Goal: Transaction & Acquisition: Purchase product/service

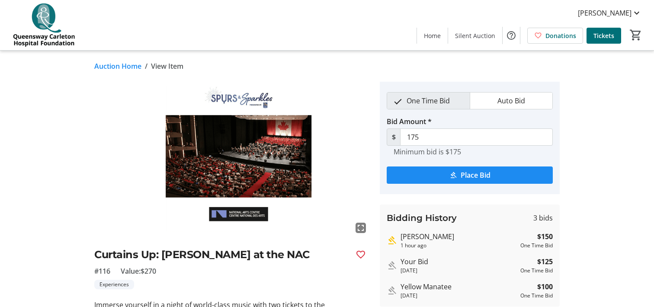
click at [166, 68] on span "View Item" at bounding box center [167, 66] width 32 height 10
click at [125, 62] on link "Auction Home" at bounding box center [117, 66] width 47 height 10
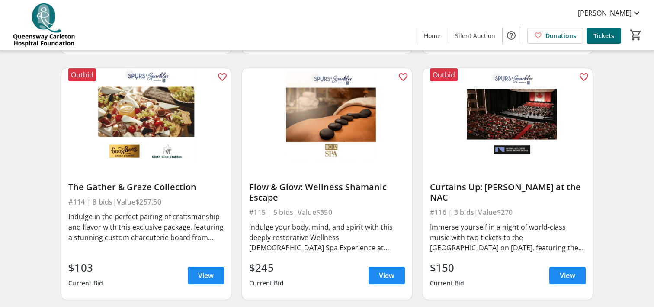
scroll to position [1048, 0]
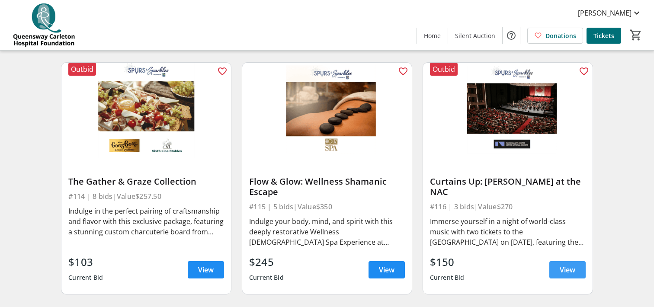
click at [573, 267] on span "View" at bounding box center [567, 270] width 16 height 10
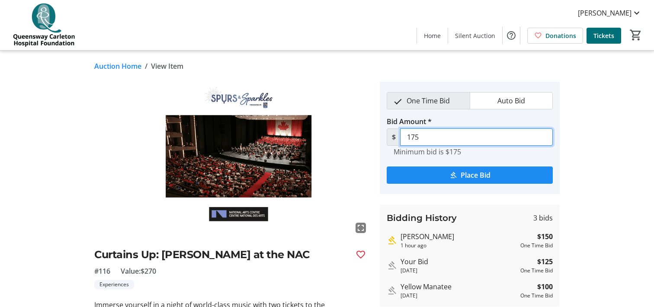
click at [444, 137] on input "175" at bounding box center [476, 136] width 153 height 17
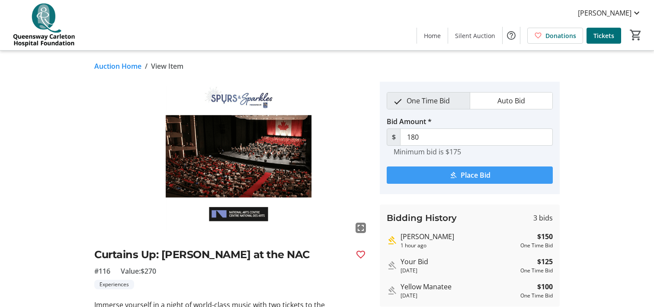
click at [472, 173] on span "Place Bid" at bounding box center [475, 175] width 30 height 10
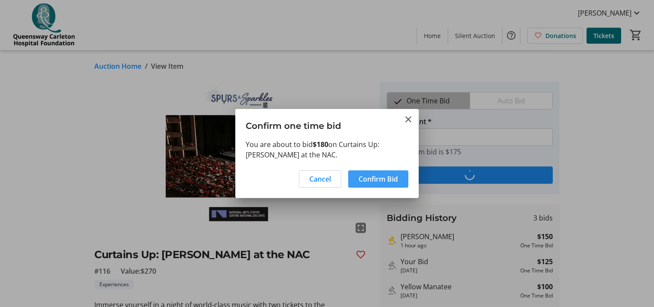
click at [383, 176] on span "Confirm Bid" at bounding box center [377, 179] width 39 height 10
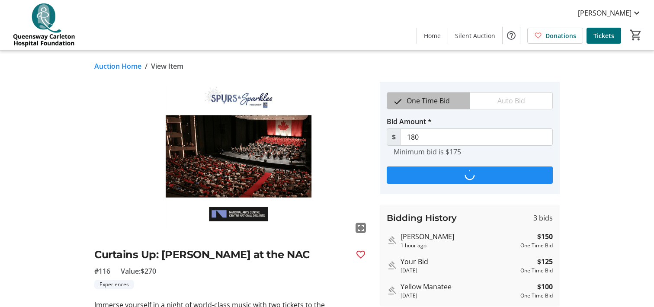
type input "205"
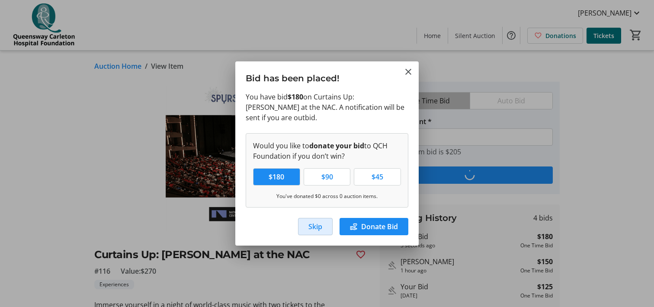
click at [316, 221] on span "Skip" at bounding box center [315, 226] width 14 height 10
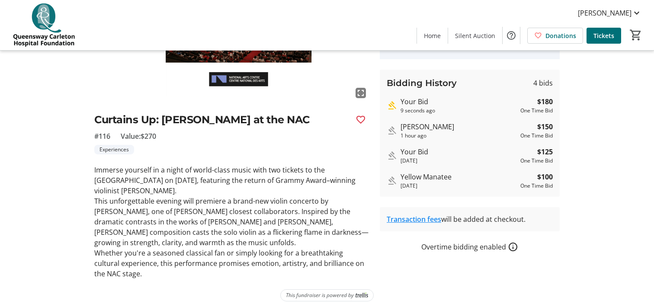
scroll to position [140, 0]
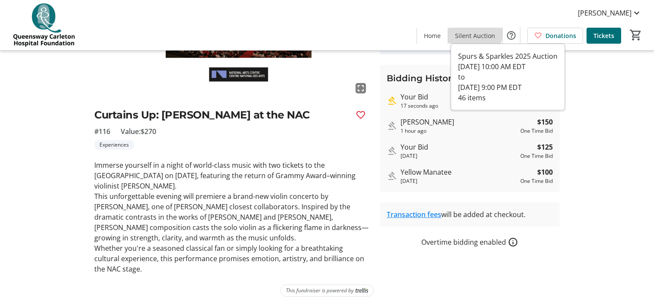
click at [464, 29] on span at bounding box center [475, 35] width 54 height 21
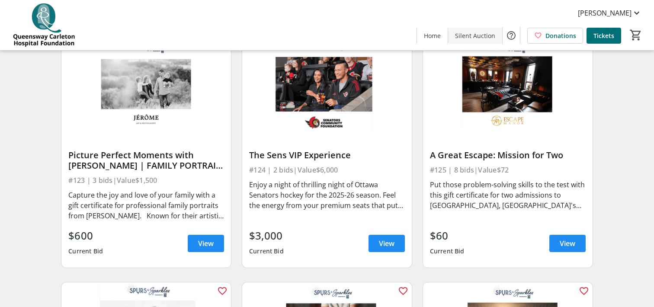
scroll to position [1812, 0]
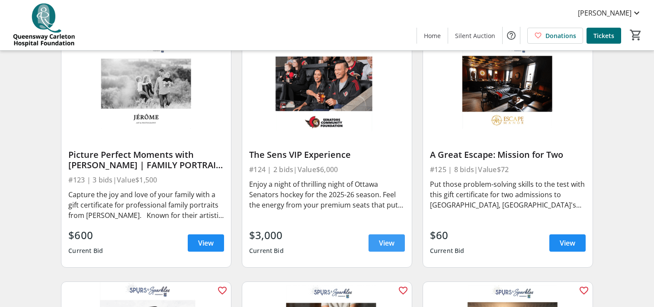
click at [380, 241] on span "View" at bounding box center [387, 243] width 16 height 10
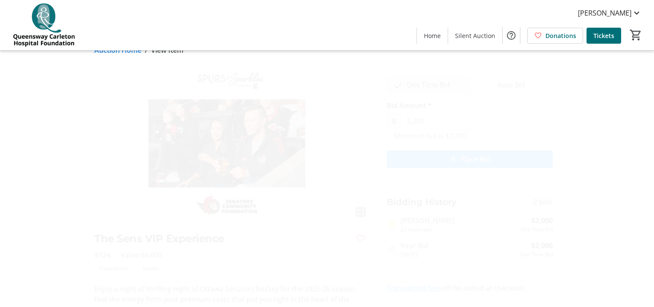
scroll to position [15, 0]
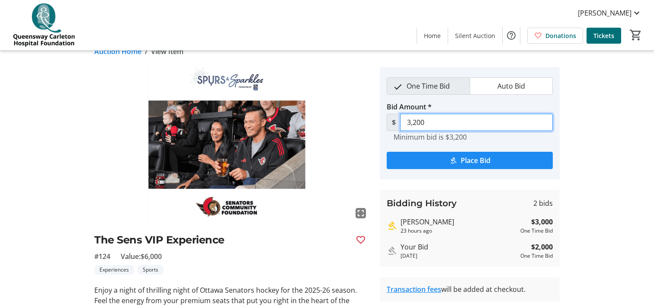
click at [416, 124] on input "3,200" at bounding box center [476, 122] width 153 height 17
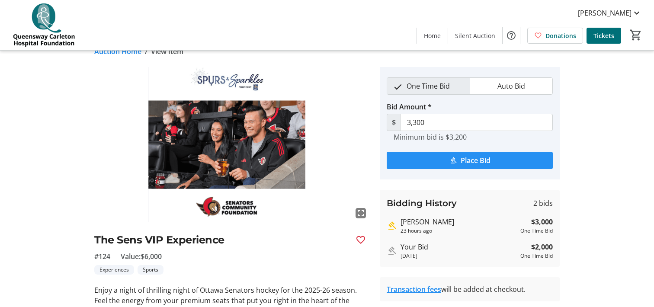
click at [463, 156] on span "Place Bid" at bounding box center [475, 160] width 30 height 10
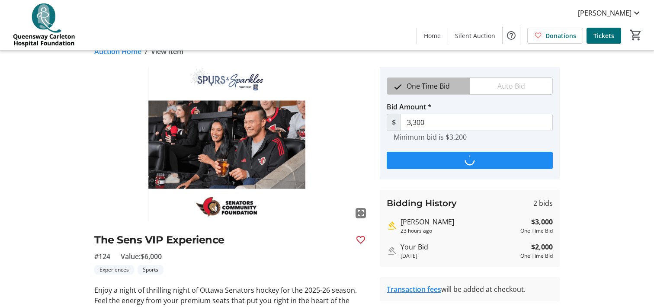
scroll to position [0, 0]
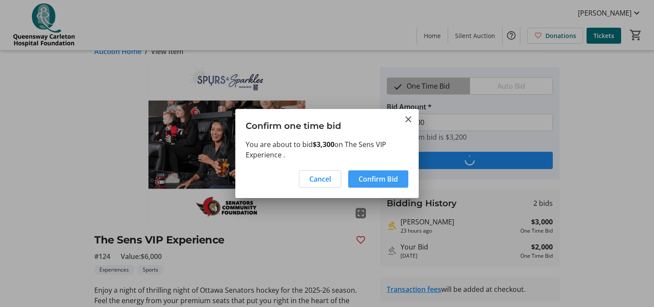
click at [367, 176] on span "Confirm Bid" at bounding box center [377, 179] width 39 height 10
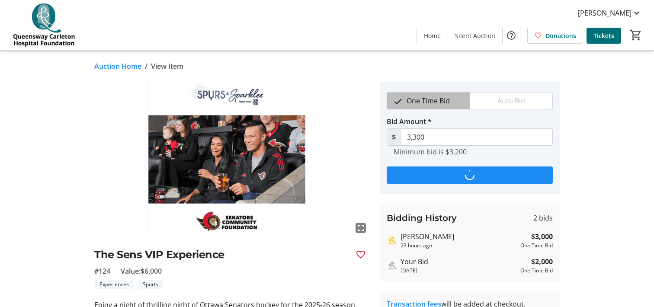
scroll to position [15, 0]
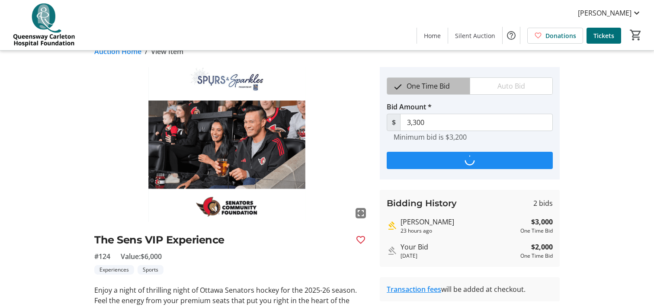
type input "3,500"
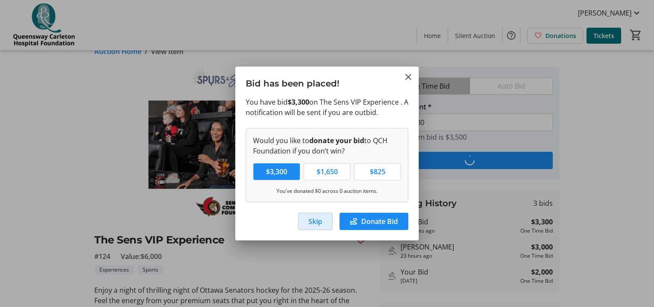
click at [318, 218] on span "Skip" at bounding box center [315, 221] width 14 height 10
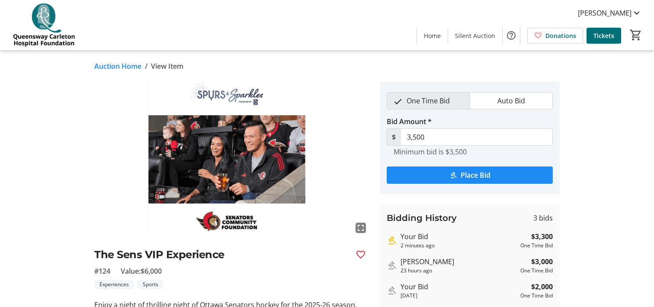
scroll to position [15, 0]
